Goal: Information Seeking & Learning: Check status

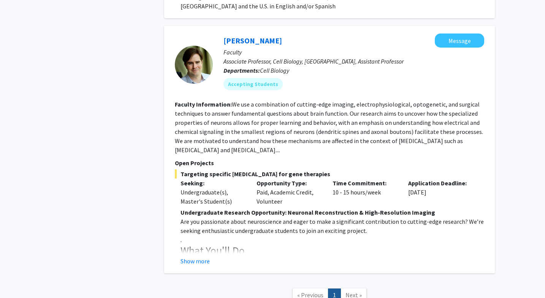
scroll to position [1504, 0]
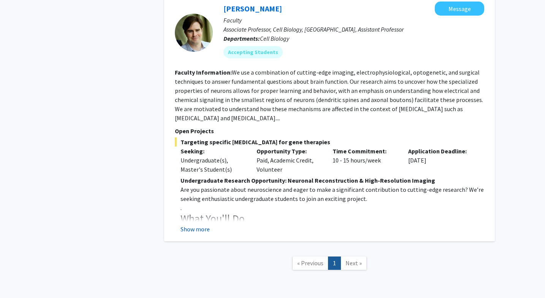
click at [201, 224] on button "Show more" at bounding box center [195, 228] width 29 height 9
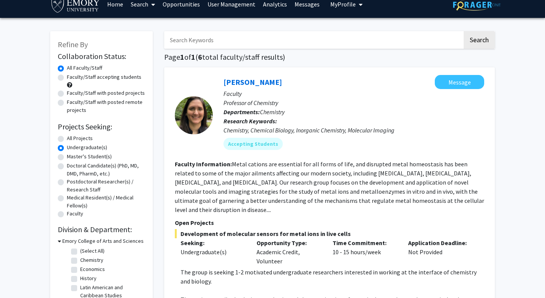
scroll to position [0, 0]
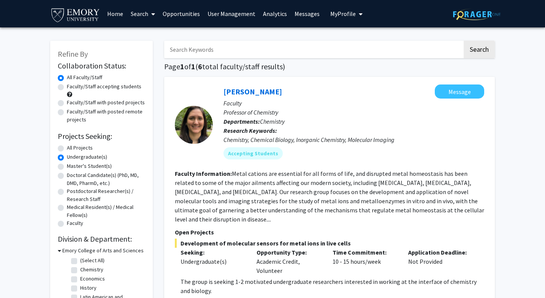
click at [67, 148] on label "All Projects" at bounding box center [80, 148] width 26 height 8
click at [67, 148] on input "All Projects" at bounding box center [69, 146] width 5 height 5
radio input "true"
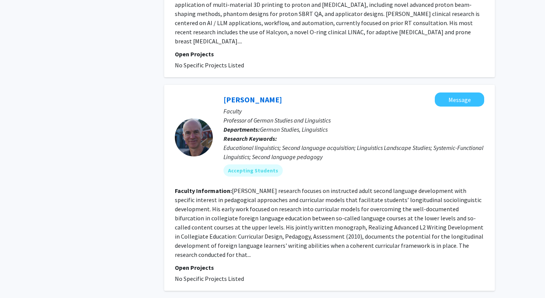
scroll to position [2257, 0]
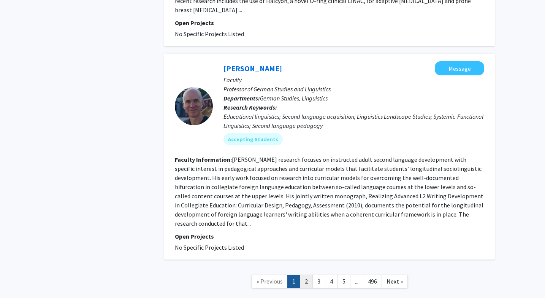
click at [307, 275] on link "2" at bounding box center [306, 281] width 13 height 13
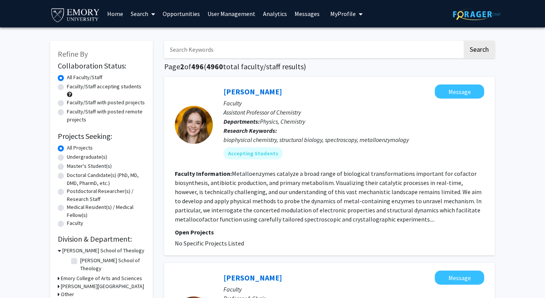
click at [268, 13] on link "Analytics" at bounding box center [275, 13] width 32 height 27
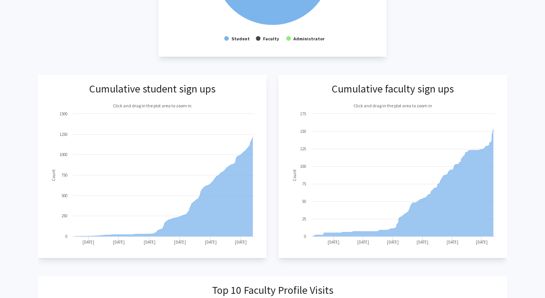
scroll to position [248, 0]
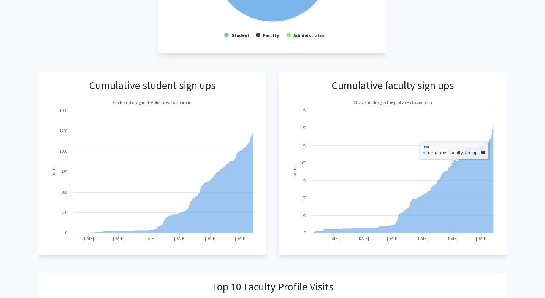
click at [454, 165] on icon at bounding box center [453, 164] width 3 height 3
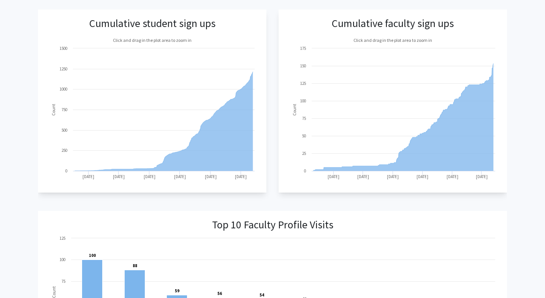
scroll to position [269, 0]
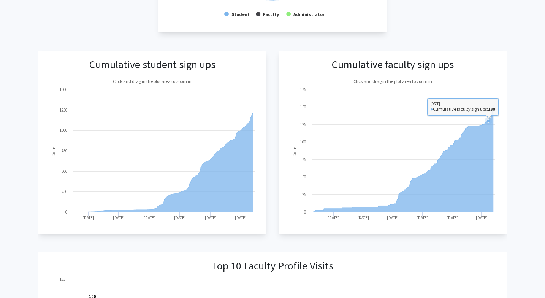
click at [489, 131] on icon at bounding box center [404, 158] width 180 height 107
click at [487, 132] on icon at bounding box center [404, 158] width 180 height 107
click at [478, 174] on icon at bounding box center [404, 158] width 180 height 107
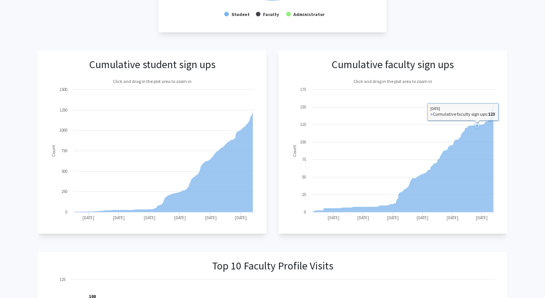
click at [478, 174] on icon at bounding box center [404, 158] width 180 height 107
click at [478, 126] on icon at bounding box center [477, 125] width 3 height 3
click at [470, 159] on icon at bounding box center [404, 158] width 180 height 107
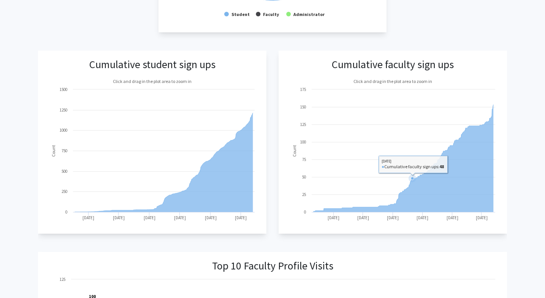
click at [413, 136] on rect at bounding box center [392, 150] width 213 height 152
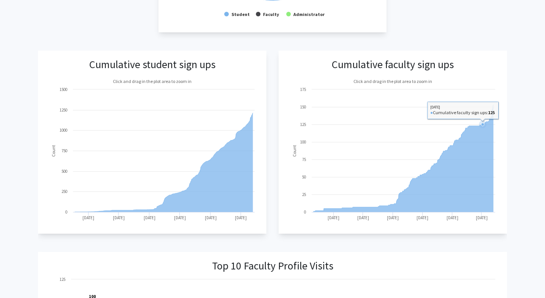
click at [483, 211] on icon at bounding box center [404, 158] width 180 height 107
click at [478, 203] on icon at bounding box center [404, 158] width 180 height 107
click at [469, 107] on rect at bounding box center [392, 150] width 213 height 152
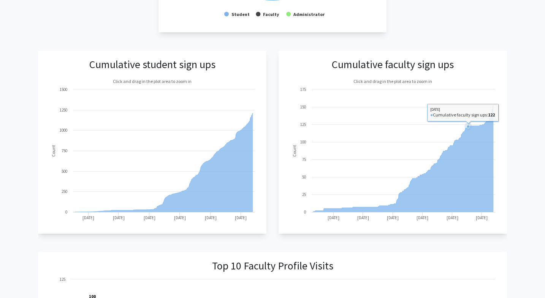
click at [469, 107] on rect at bounding box center [392, 150] width 213 height 152
click at [472, 93] on rect at bounding box center [392, 150] width 213 height 152
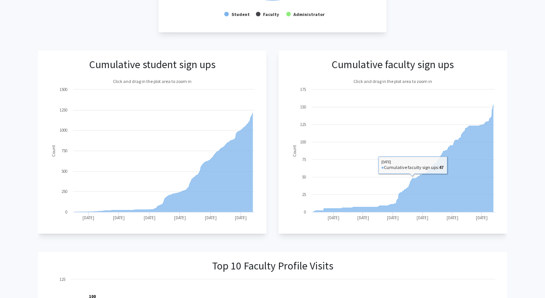
click at [388, 80] on text "Click and drag in the plot area to zoom in" at bounding box center [393, 81] width 79 height 6
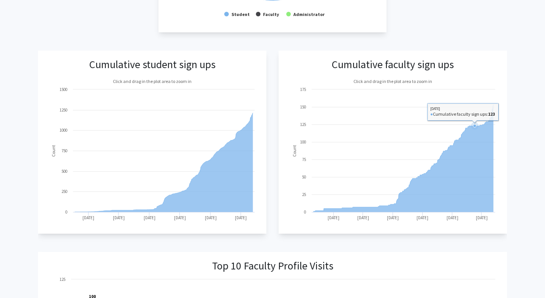
click at [475, 165] on icon at bounding box center [404, 158] width 180 height 107
click at [473, 202] on icon at bounding box center [404, 158] width 180 height 107
click at [473, 156] on icon at bounding box center [404, 158] width 180 height 107
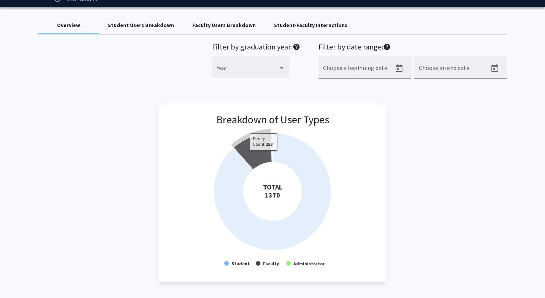
scroll to position [0, 0]
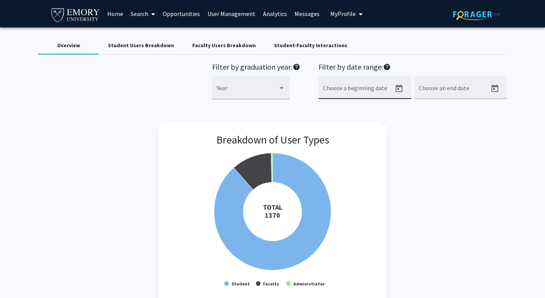
click at [389, 86] on div "Choose a beginning date" at bounding box center [357, 90] width 68 height 18
click at [399, 90] on icon "Open calendar" at bounding box center [399, 88] width 9 height 9
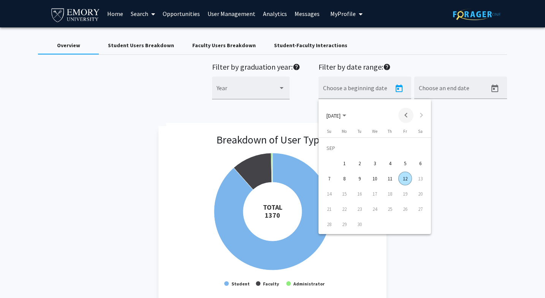
click at [406, 117] on button "Previous month" at bounding box center [406, 115] width 15 height 15
click at [402, 149] on div "1" at bounding box center [406, 148] width 14 height 14
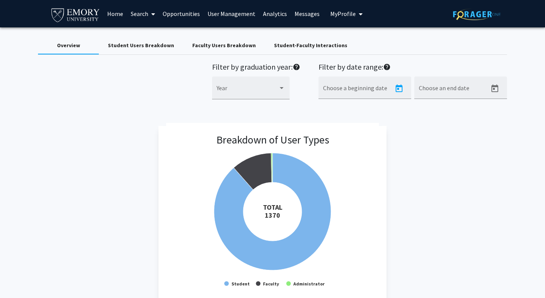
type input "[DATE]"
